Goal: Task Accomplishment & Management: Manage account settings

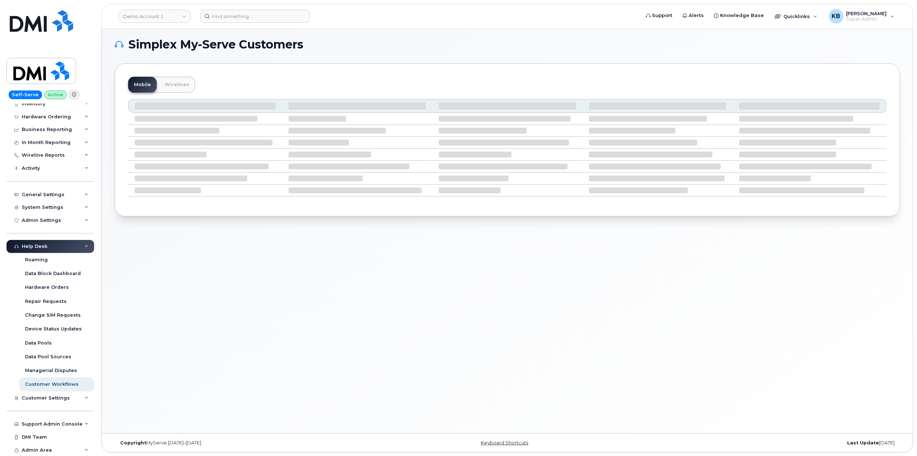
scroll to position [4, 0]
click at [72, 423] on div "Support Admin Console" at bounding box center [52, 424] width 61 height 6
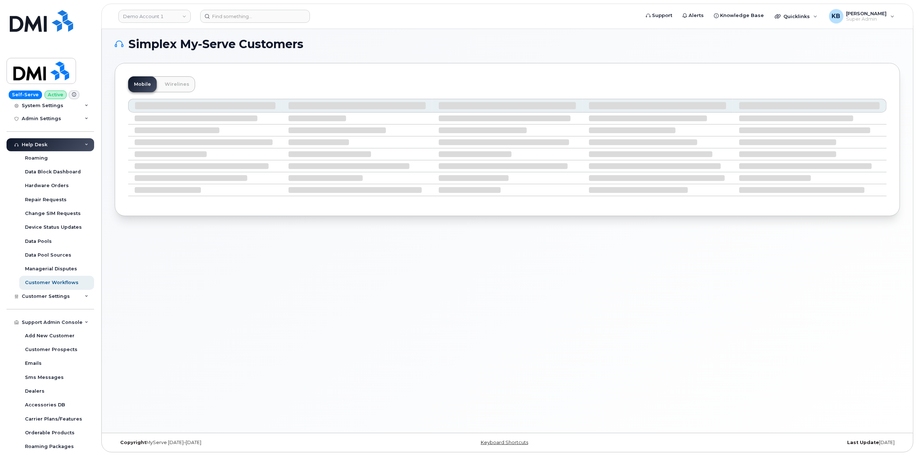
scroll to position [198, 0]
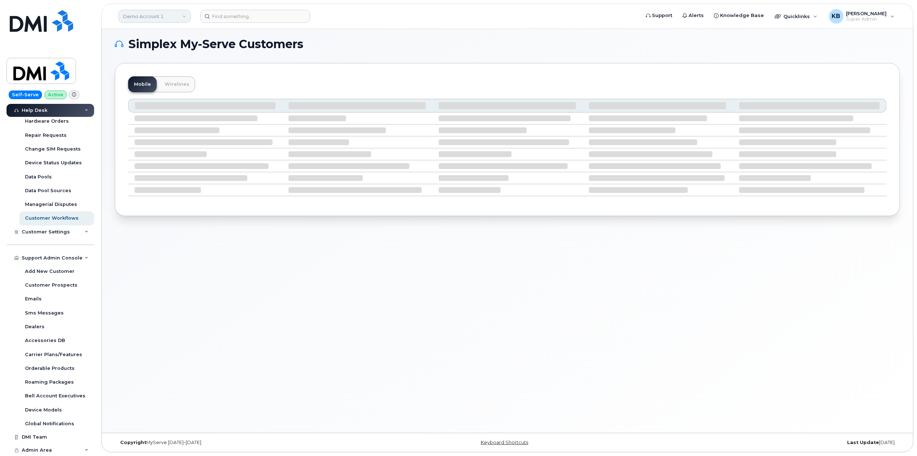
click at [154, 21] on link "Demo Account 1" at bounding box center [154, 16] width 72 height 13
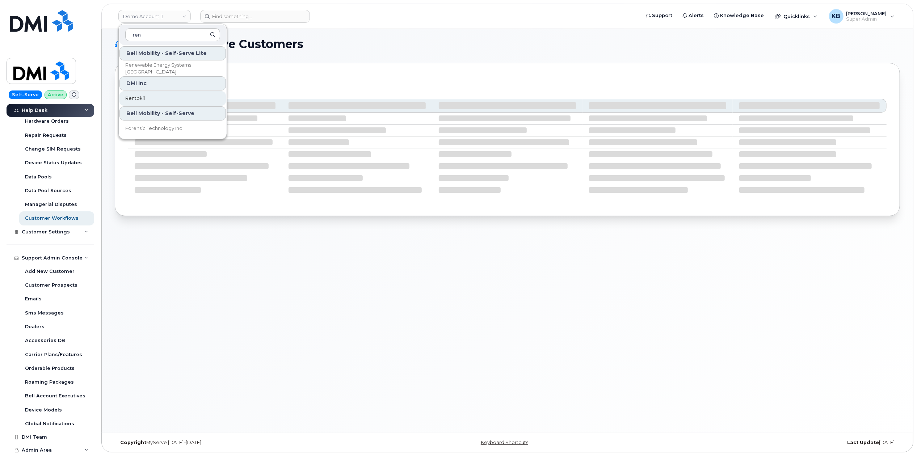
type input "ren"
click at [145, 102] on link "Rentokil" at bounding box center [172, 98] width 106 height 14
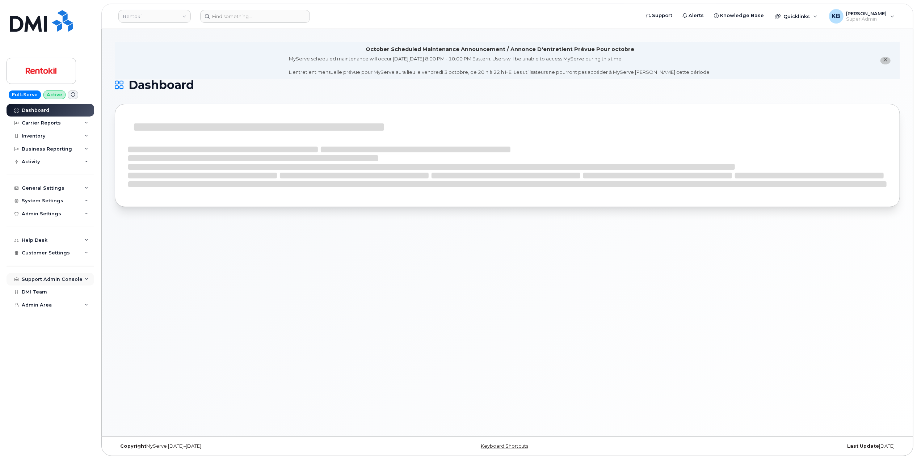
click at [89, 284] on div "Support Admin Console" at bounding box center [51, 279] width 88 height 13
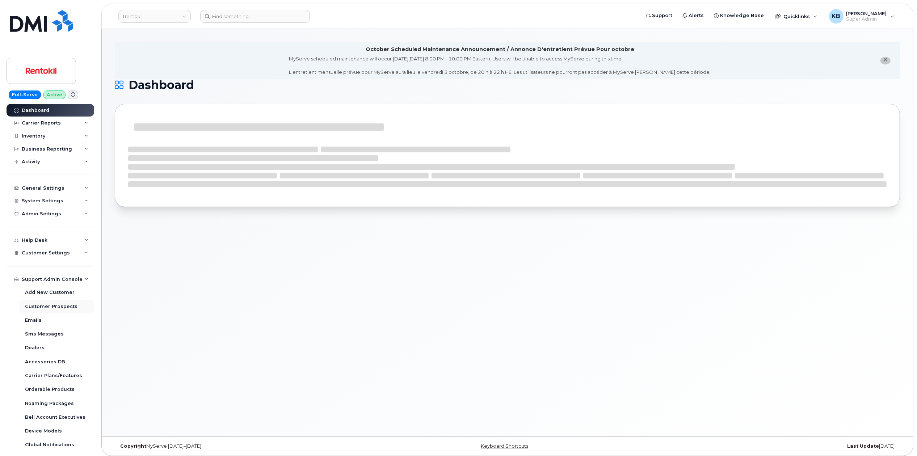
scroll to position [21, 0]
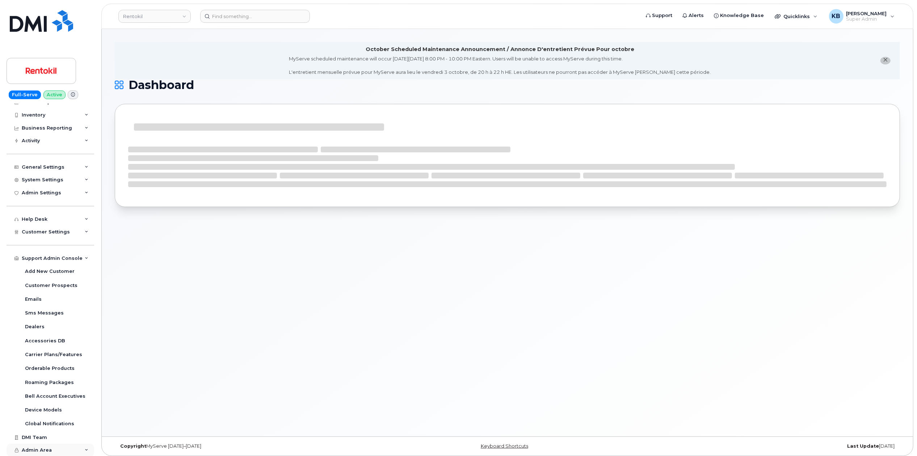
click at [79, 451] on div "Admin Area" at bounding box center [51, 450] width 88 height 13
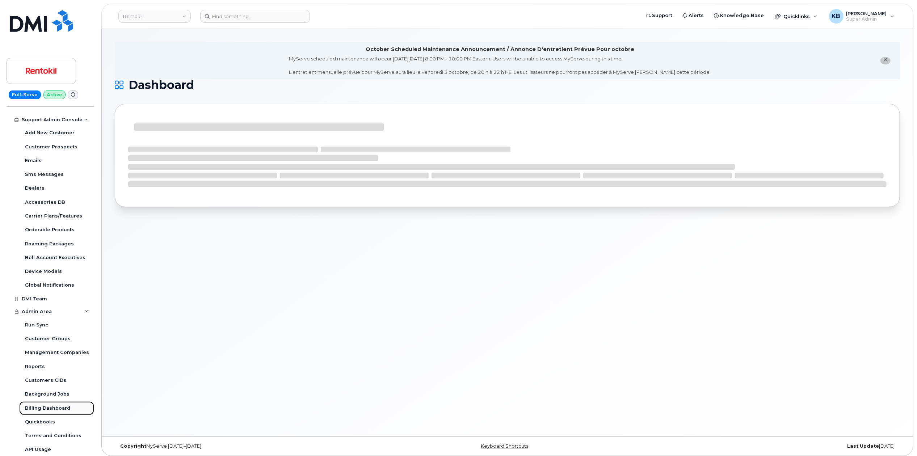
click at [55, 405] on div "Billing Dashboard" at bounding box center [47, 408] width 45 height 7
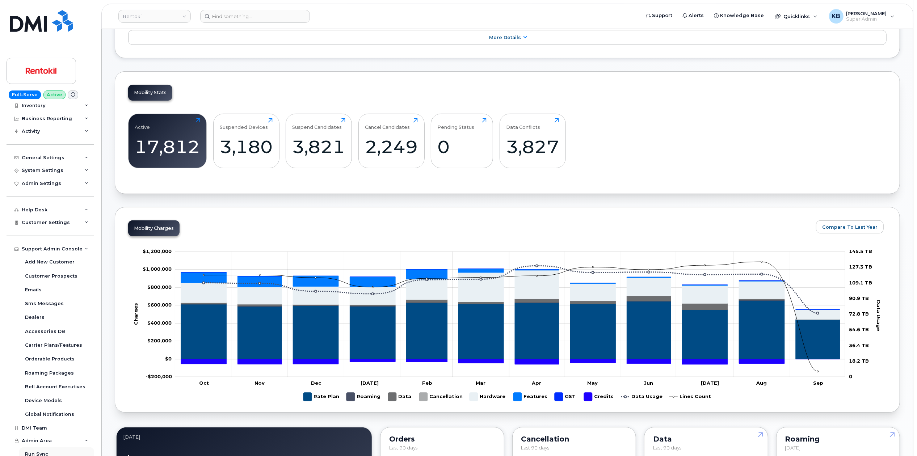
scroll to position [15, 0]
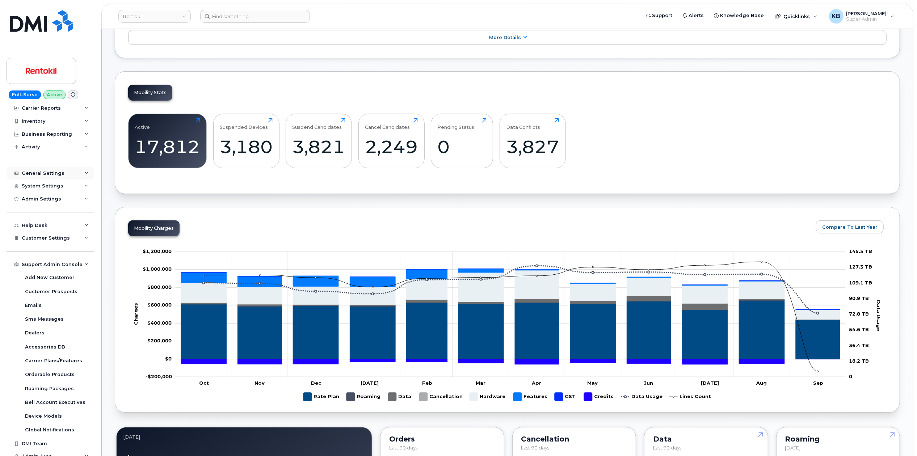
click at [89, 171] on div "General Settings" at bounding box center [51, 173] width 88 height 13
click at [86, 184] on div "System Settings" at bounding box center [51, 186] width 88 height 13
click at [81, 237] on div "Customer Settings" at bounding box center [51, 238] width 88 height 13
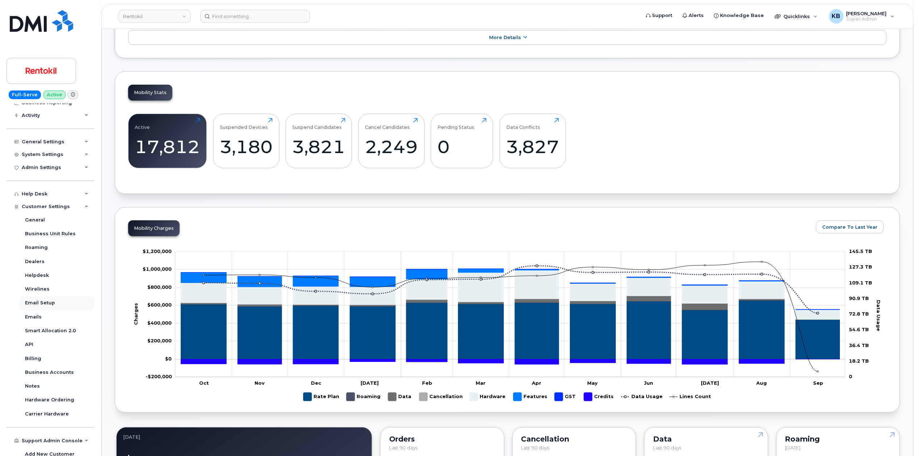
scroll to position [63, 0]
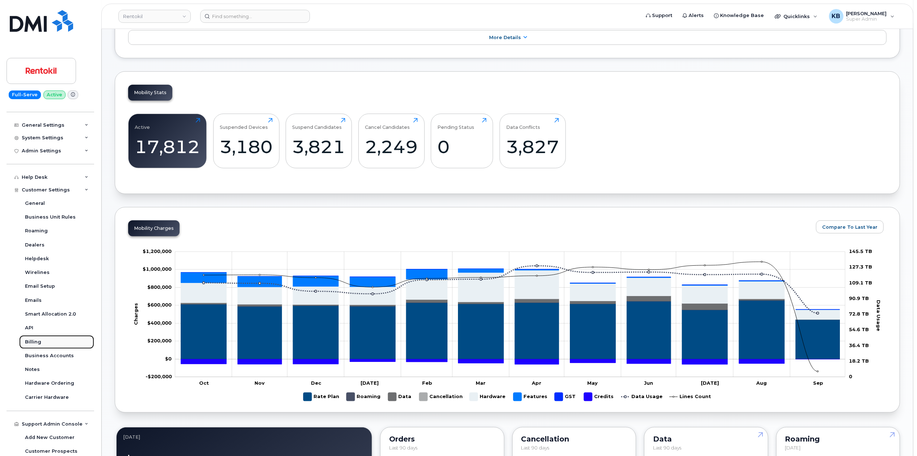
click at [37, 342] on div "Billing" at bounding box center [33, 342] width 16 height 7
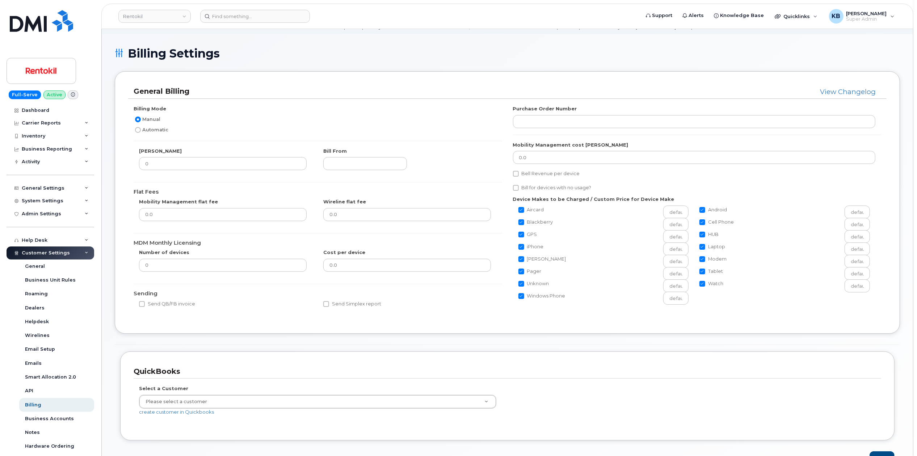
scroll to position [15, 0]
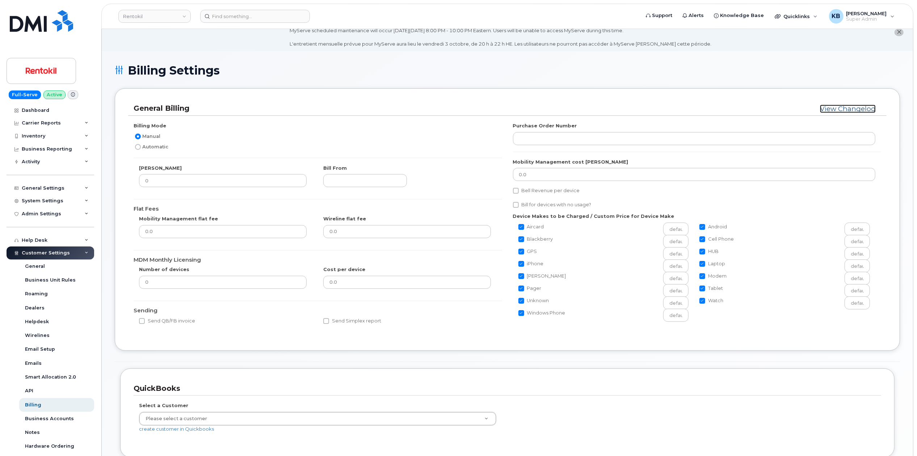
click at [836, 109] on link "View Changelog" at bounding box center [848, 109] width 56 height 8
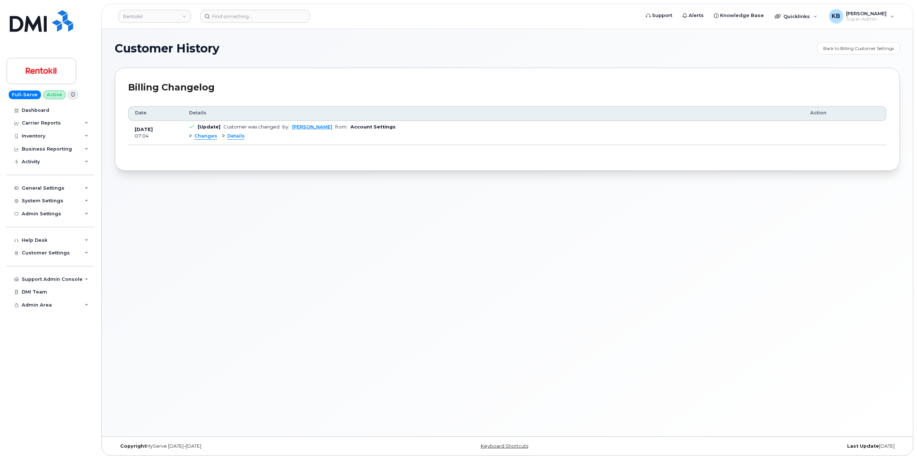
click at [229, 140] on span "Details" at bounding box center [235, 136] width 17 height 7
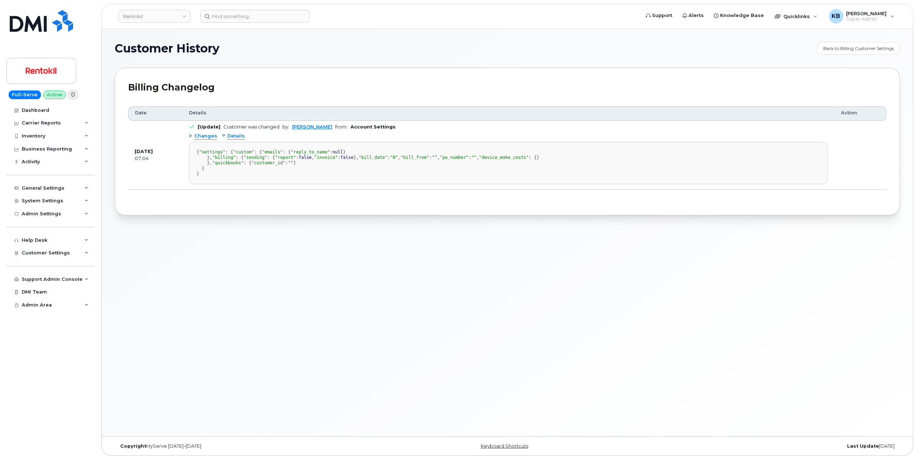
click at [229, 140] on span "Details" at bounding box center [235, 136] width 17 height 7
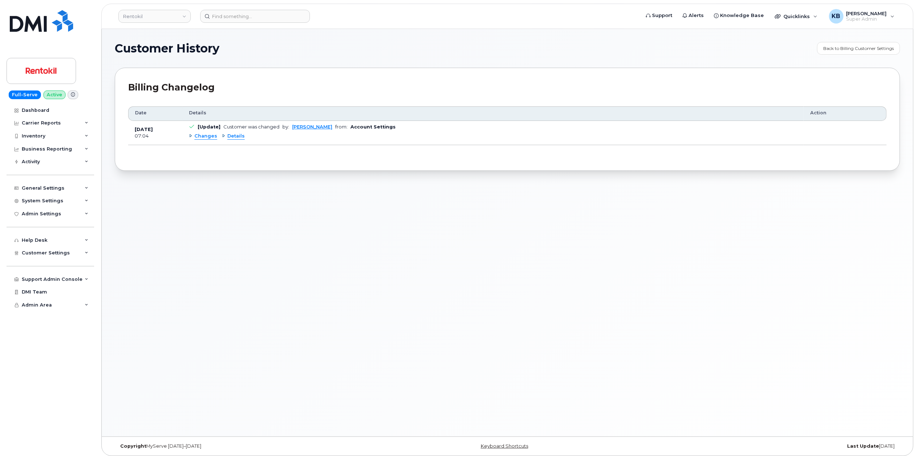
click at [197, 136] on span "Changes" at bounding box center [205, 136] width 23 height 7
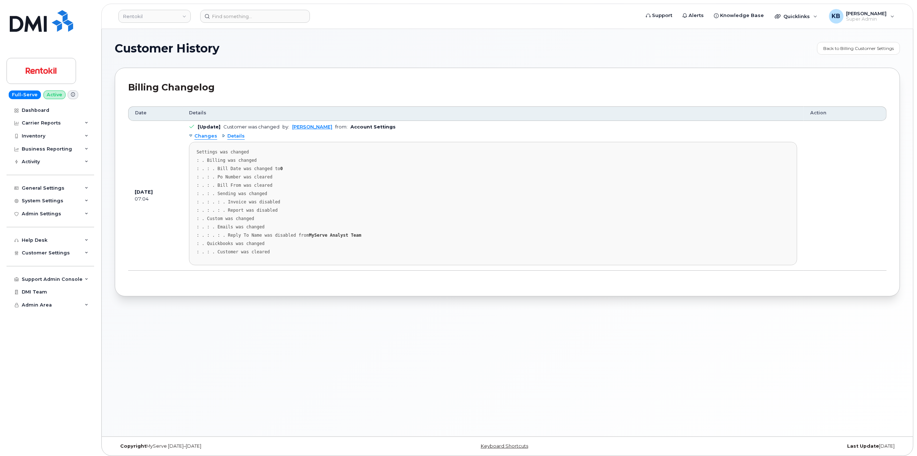
click at [232, 134] on span "Details" at bounding box center [235, 136] width 17 height 7
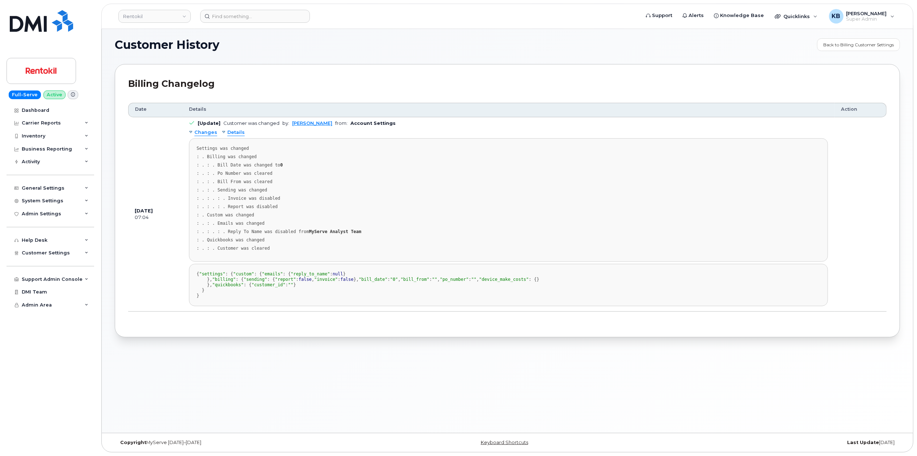
scroll to position [15, 0]
